Goal: Transaction & Acquisition: Purchase product/service

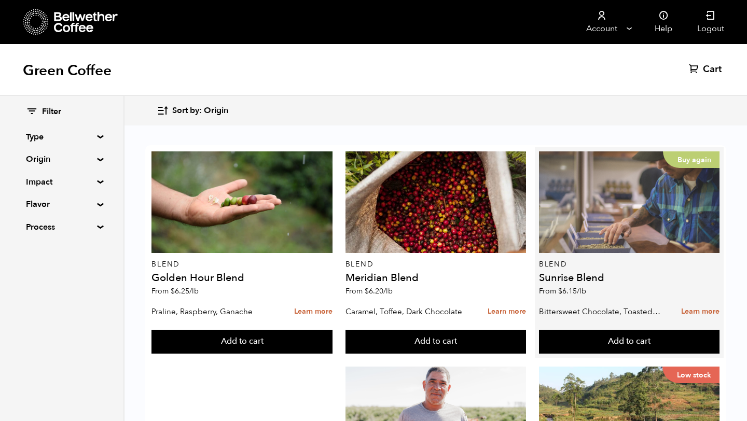
click at [616, 169] on div "Buy again" at bounding box center [629, 203] width 181 height 102
click at [617, 170] on div "Buy again" at bounding box center [629, 203] width 181 height 102
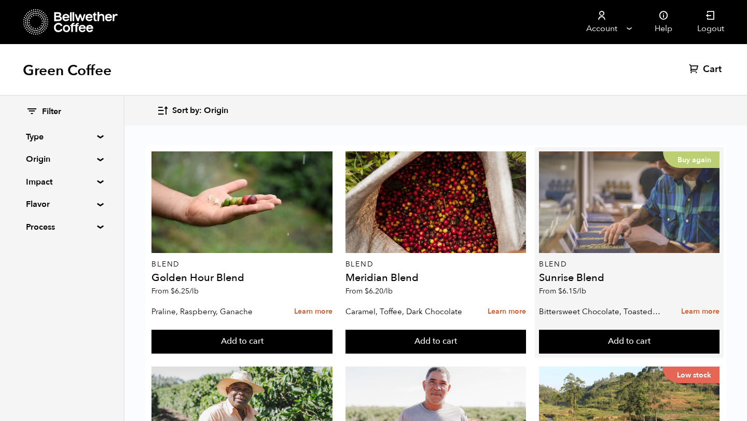
click at [603, 219] on div "Buy again" at bounding box center [629, 203] width 181 height 102
click at [649, 217] on div "Buy again" at bounding box center [629, 203] width 181 height 102
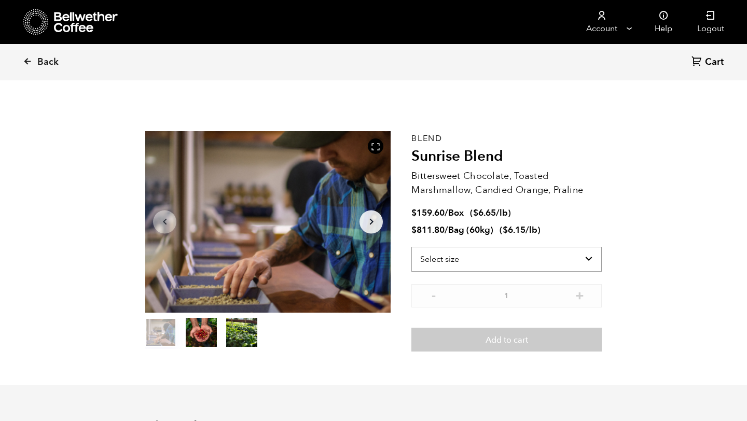
click at [558, 257] on select "Select size Bag (60kg) (132 lbs) Box (24 lbs)" at bounding box center [506, 259] width 190 height 25
select select "box"
click at [411, 247] on select "Select size Bag (60kg) (132 lbs) Box (24 lbs)" at bounding box center [506, 259] width 190 height 25
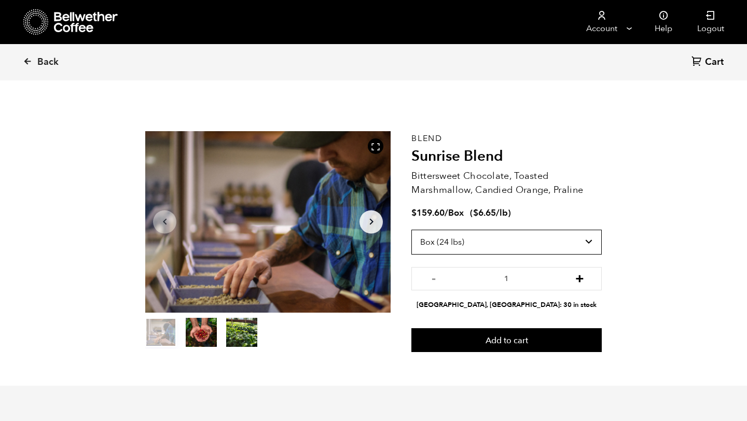
scroll to position [451, 444]
click at [576, 282] on button "+" at bounding box center [579, 277] width 13 height 10
click at [432, 280] on button "-" at bounding box center [433, 277] width 13 height 10
type input "1"
click at [581, 244] on select "Select size Bag (60kg) (132 lbs) Box (24 lbs)" at bounding box center [506, 242] width 190 height 25
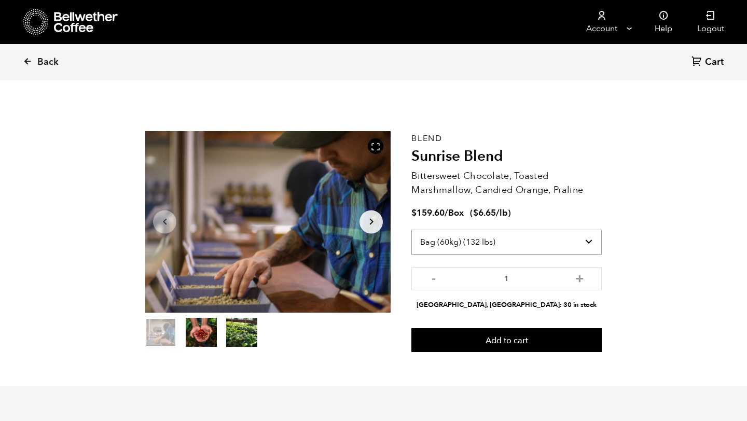
click at [411, 230] on select "Select size Bag (60kg) (132 lbs) Box (24 lbs)" at bounding box center [506, 242] width 190 height 25
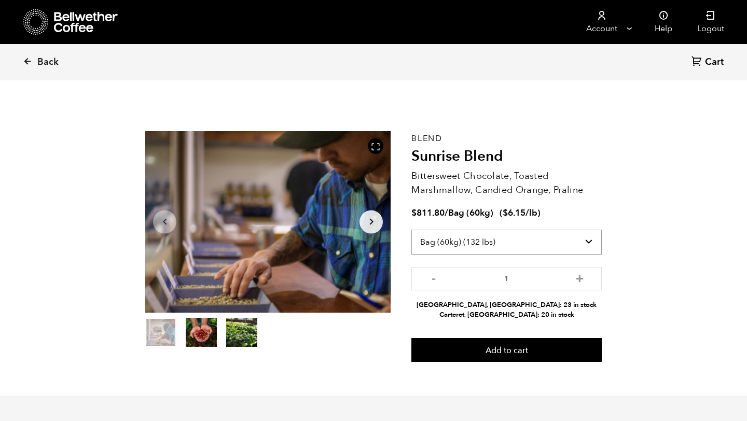
click at [534, 243] on select "Select size Bag (60kg) (132 lbs) Box (24 lbs)" at bounding box center [506, 242] width 190 height 25
select select "box"
click at [411, 230] on select "Select size Bag (60kg) (132 lbs) Box (24 lbs)" at bounding box center [506, 242] width 190 height 25
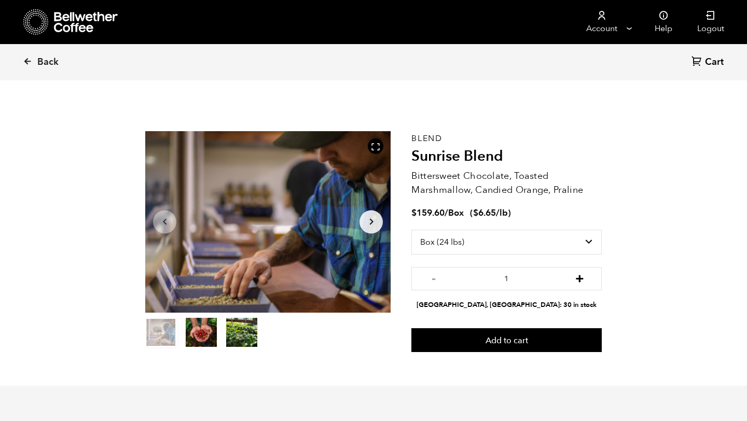
click at [580, 280] on button "+" at bounding box center [579, 277] width 13 height 10
type input "2"
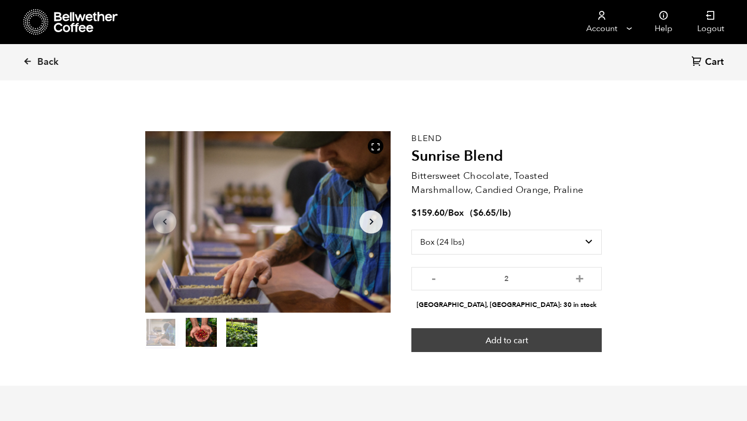
click at [539, 334] on button "Add to cart" at bounding box center [506, 340] width 190 height 24
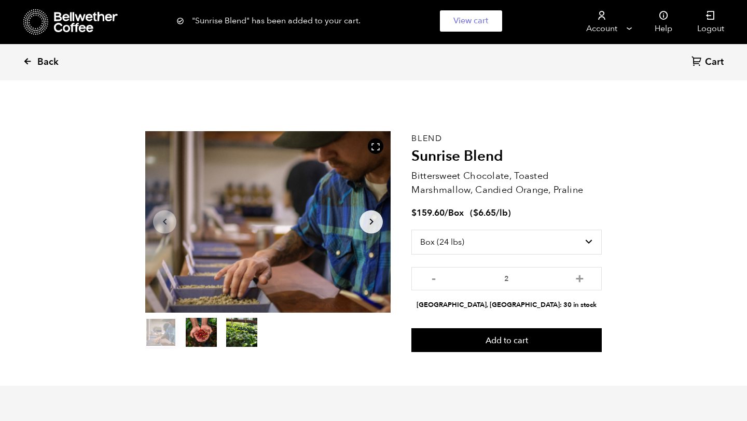
click at [40, 61] on span "Back" at bounding box center [47, 62] width 21 height 12
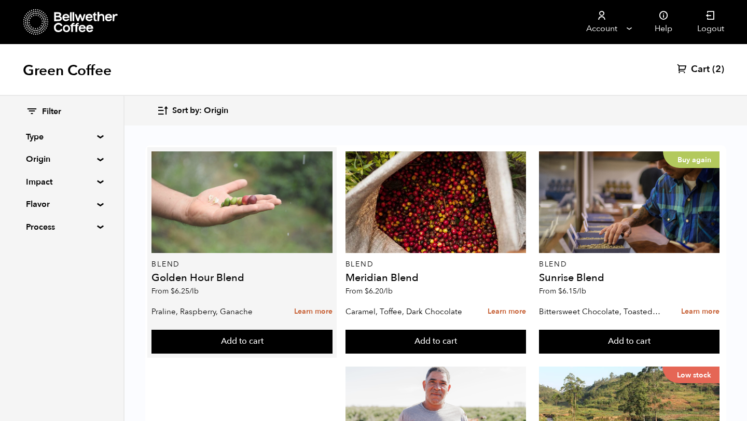
click at [235, 225] on div at bounding box center [242, 203] width 181 height 102
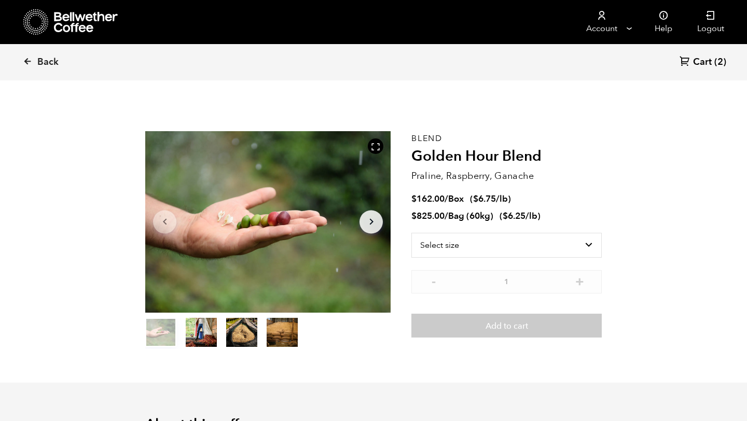
scroll to position [451, 444]
click at [507, 240] on select "Select size Bag (60kg) (132 lbs) Box (24 lbs)" at bounding box center [506, 245] width 190 height 25
select select "box"
click at [411, 233] on select "Select size Bag (60kg) (132 lbs) Box (24 lbs)" at bounding box center [506, 245] width 190 height 25
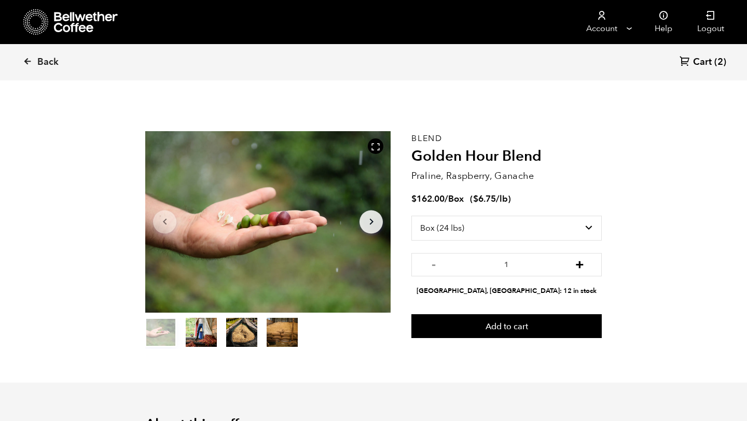
click at [581, 264] on button "+" at bounding box center [579, 263] width 13 height 10
type input "2"
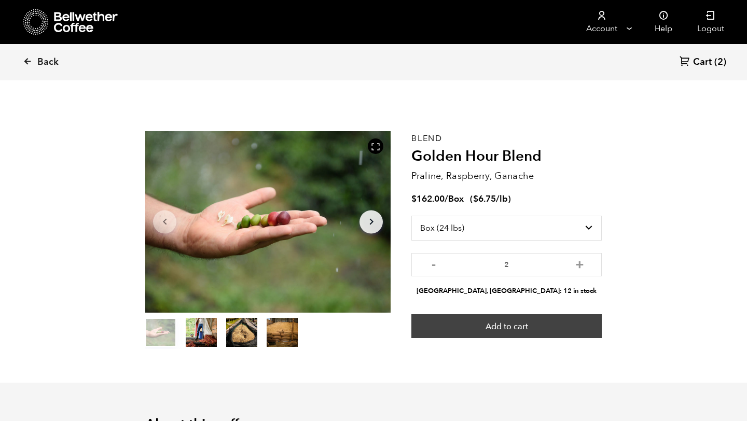
click at [551, 327] on button "Add to cart" at bounding box center [506, 326] width 190 height 24
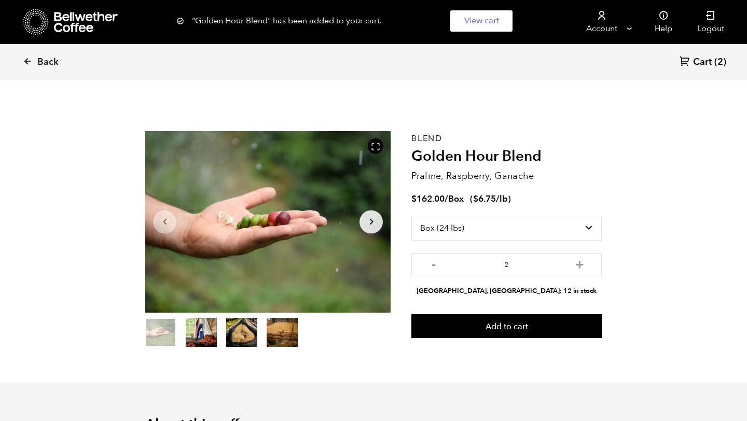
click at [715, 62] on span "(2)" at bounding box center [721, 62] width 12 height 12
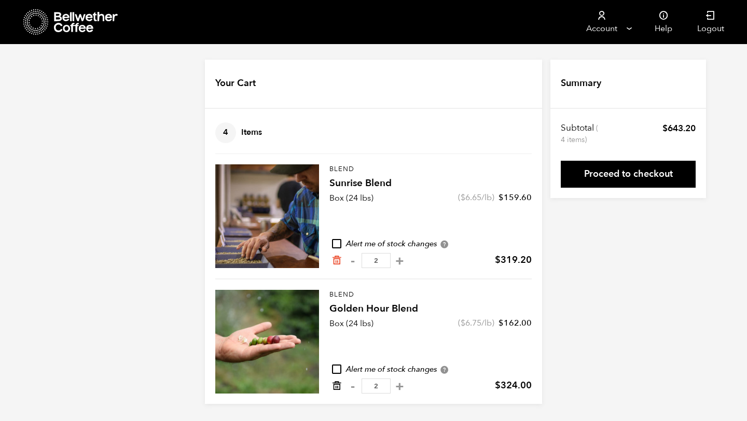
click at [335, 382] on icon "Remove from cart" at bounding box center [337, 386] width 10 height 10
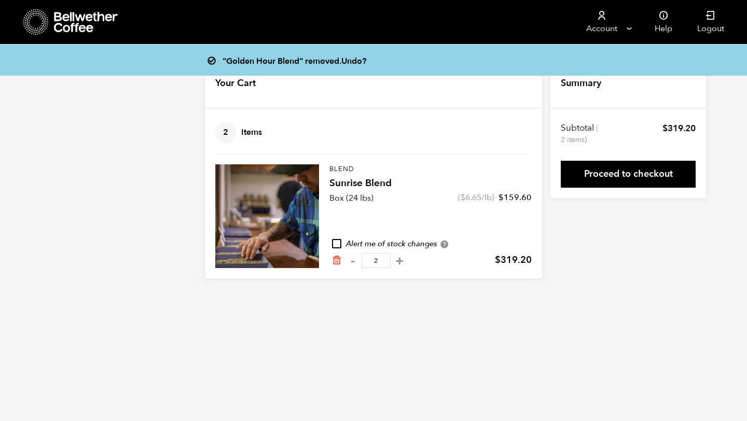
click at [630, 181] on link "Proceed to checkout" at bounding box center [628, 174] width 135 height 27
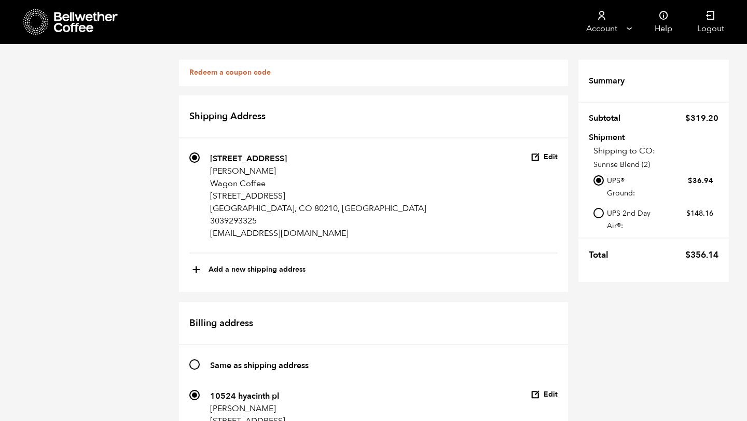
click at [303, 71] on div "Redeem a coupon code" at bounding box center [373, 73] width 389 height 26
click at [243, 73] on link "Redeem a coupon code" at bounding box center [229, 72] width 81 height 10
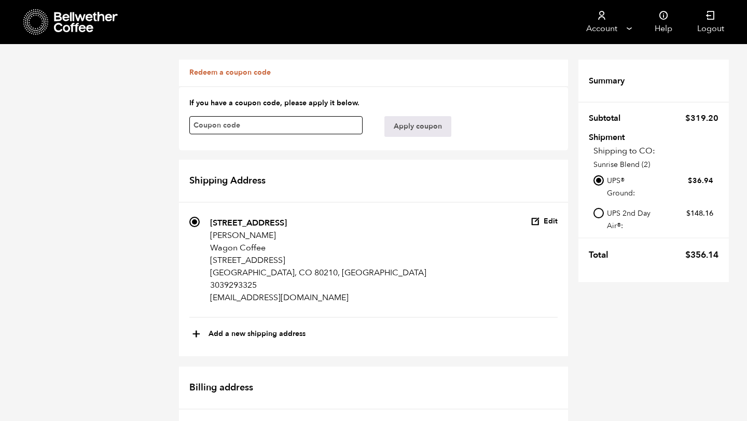
paste input "m74qyiiit0fdhb7x"
type input "m74qyiiit0fdhb7x"
click at [406, 123] on button "Apply coupon" at bounding box center [417, 126] width 67 height 21
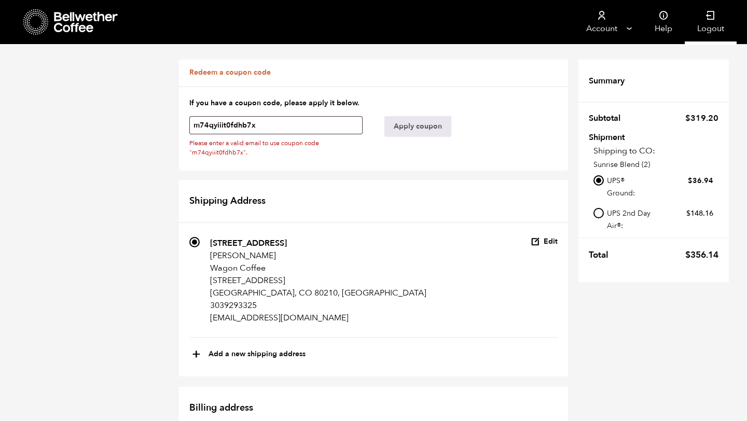
click at [704, 25] on link "Logout" at bounding box center [711, 22] width 52 height 44
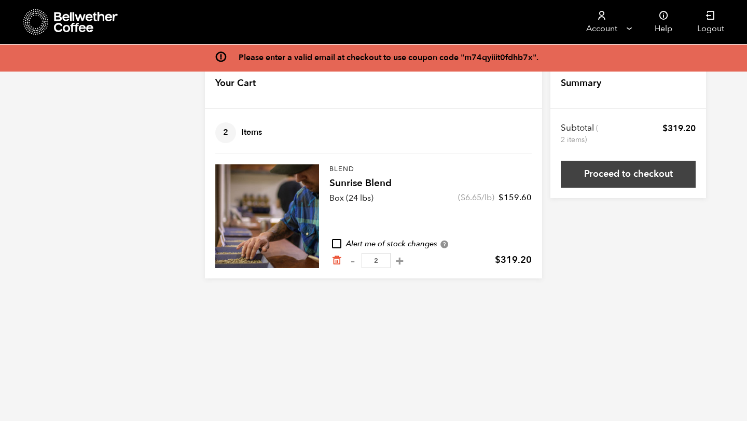
click at [625, 169] on link "Proceed to checkout" at bounding box center [628, 174] width 135 height 27
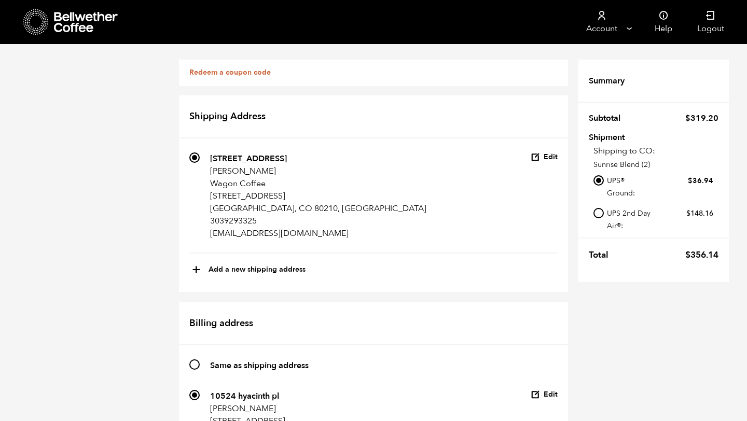
click at [411, 79] on div "Redeem a coupon code" at bounding box center [373, 73] width 389 height 26
click at [276, 69] on div "Redeem a coupon code" at bounding box center [373, 73] width 389 height 26
click at [243, 75] on link "Redeem a coupon code" at bounding box center [229, 72] width 81 height 10
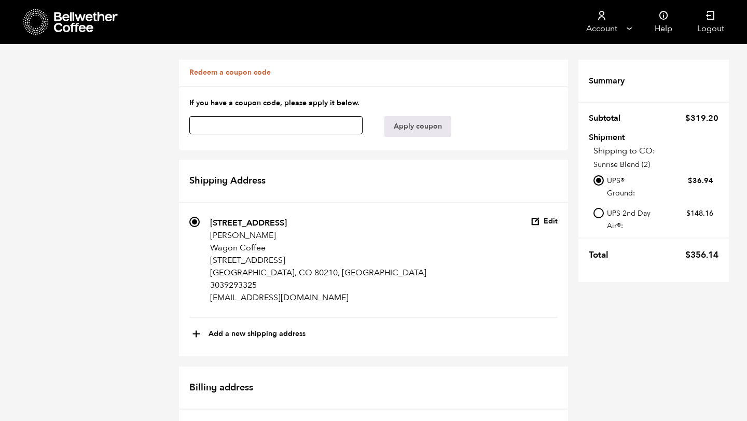
paste input "m74qyiiit0fdhb7x"
type input "m74qyiiit0fdhb7x"
click at [410, 132] on button "Apply coupon" at bounding box center [417, 126] width 67 height 21
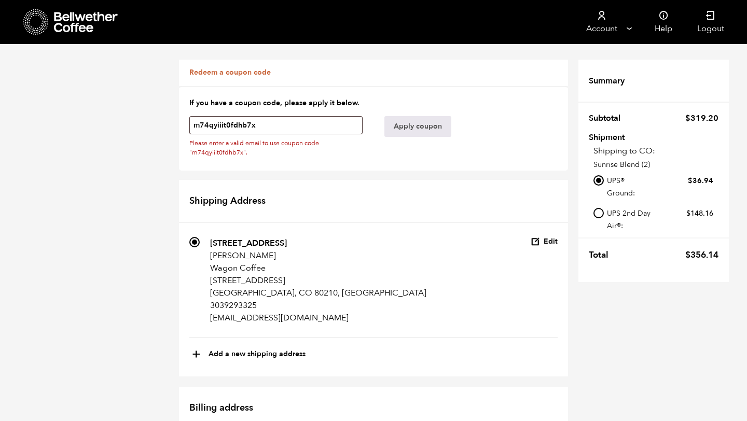
click at [552, 242] on button "Edit" at bounding box center [544, 242] width 27 height 10
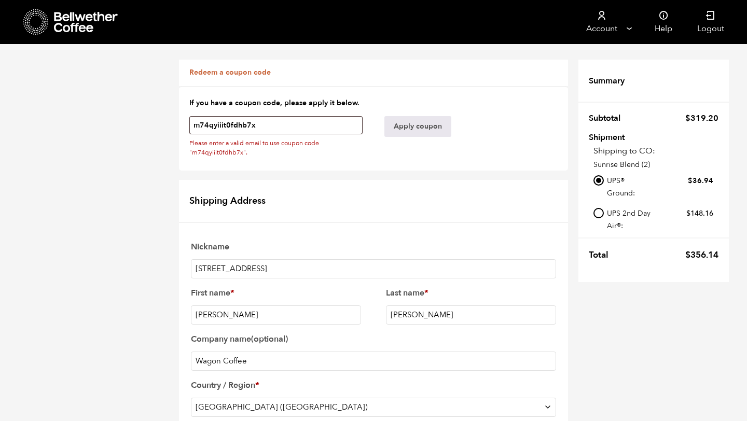
scroll to position [388, 0]
type input "[EMAIL_ADDRESS][DOMAIN_NAME]"
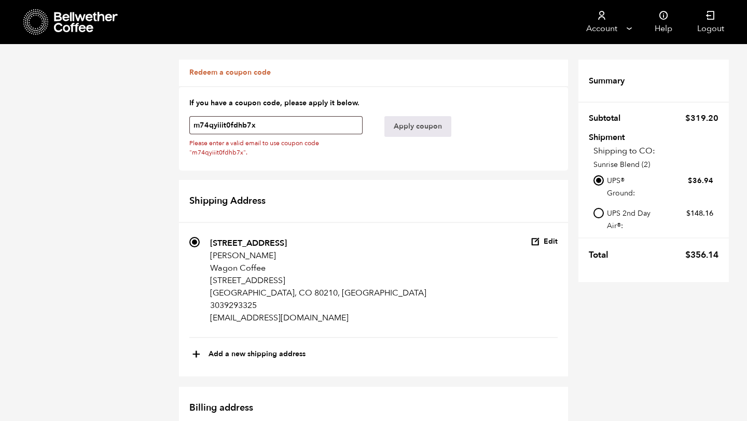
scroll to position [5, 0]
click at [440, 123] on button "Apply coupon" at bounding box center [417, 126] width 67 height 21
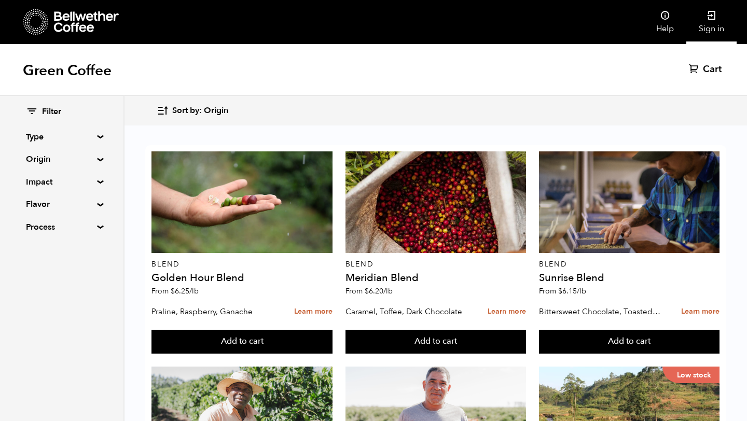
click at [710, 26] on link "Sign in" at bounding box center [711, 22] width 50 height 44
click at [692, 66] on link "Cart (2)" at bounding box center [700, 69] width 47 height 12
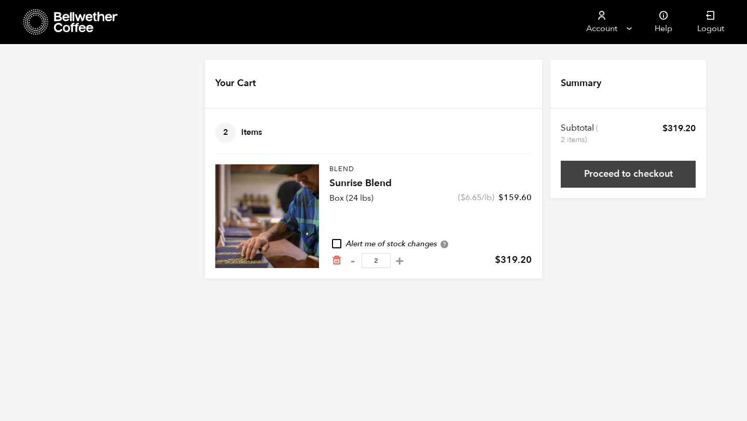
click at [645, 174] on link "Proceed to checkout" at bounding box center [628, 174] width 135 height 27
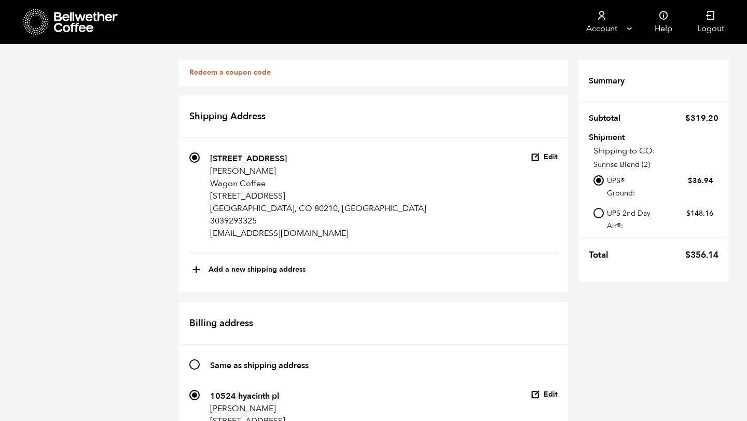
click at [226, 73] on link "Redeem a coupon code" at bounding box center [229, 72] width 81 height 10
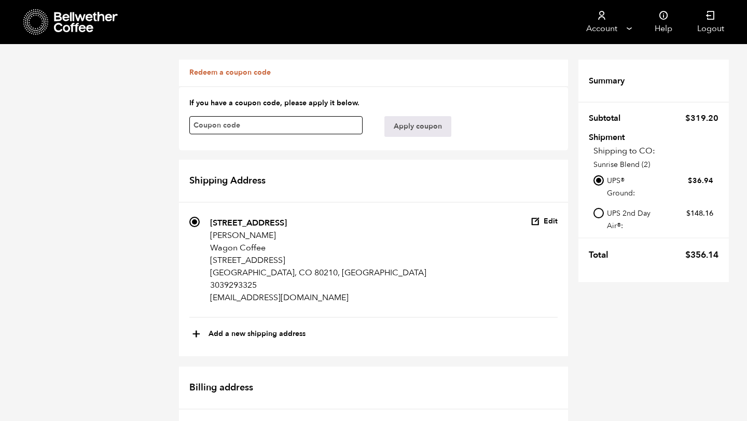
paste input "m74qyiiit0fdhb7x"
type input "m74qyiiit0fdhb7x"
click at [399, 132] on button "Apply coupon" at bounding box center [417, 126] width 67 height 21
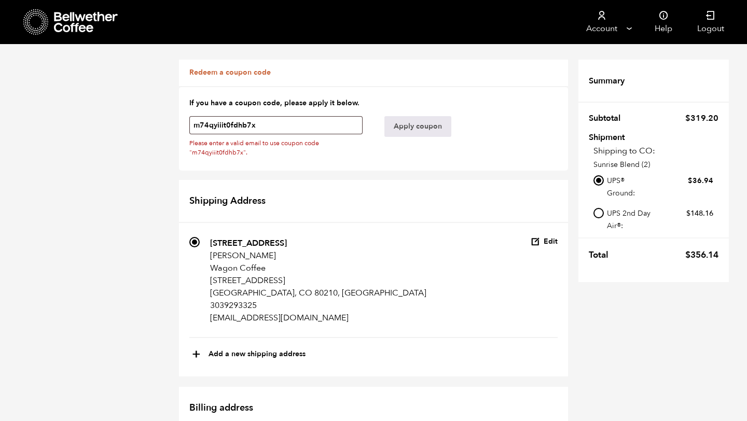
click at [547, 239] on button "Edit" at bounding box center [544, 242] width 27 height 10
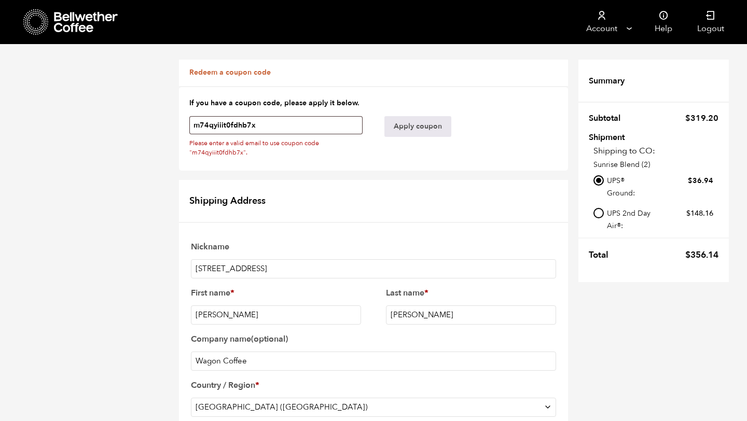
scroll to position [443, 0]
type input "[EMAIL_ADDRESS][DOMAIN_NAME]"
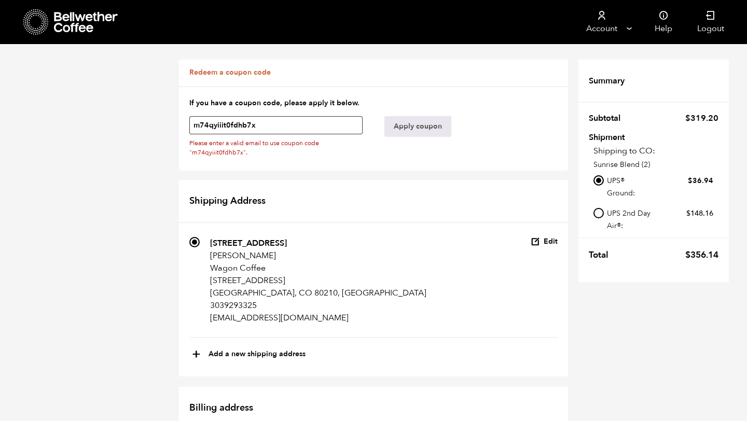
scroll to position [0, 0]
drag, startPoint x: 252, startPoint y: 154, endPoint x: 186, endPoint y: 142, distance: 66.9
click at [186, 143] on form "If you have a coupon code, please apply it below. m74qyiiit0fdhb7x Please enter…" at bounding box center [373, 128] width 389 height 85
copy form "Please enter a valid email to use coupon code "m74qyiiit0fdhb7x"."
